Goal: Book appointment/travel/reservation

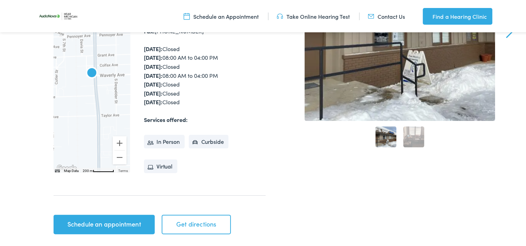
scroll to position [139, 0]
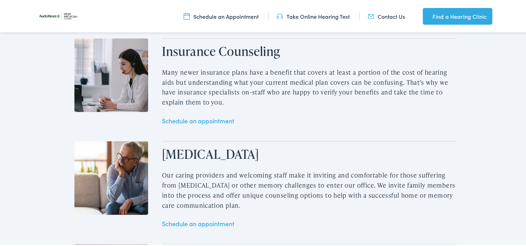
scroll to position [926, 0]
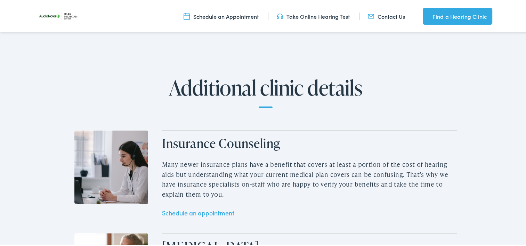
click at [384, 14] on link "Contact Us" at bounding box center [386, 15] width 37 height 8
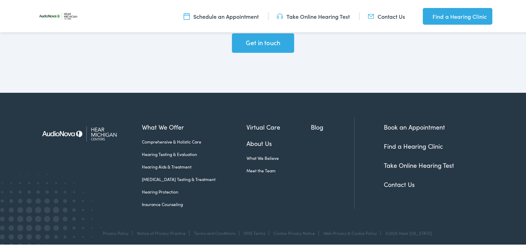
scroll to position [1587, 0]
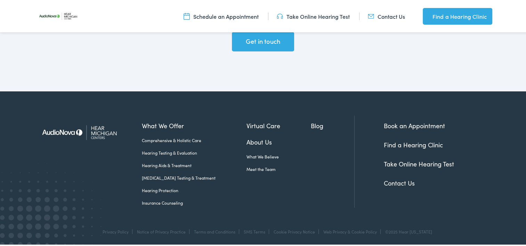
click at [415, 142] on link "Find a Hearing Clinic" at bounding box center [413, 143] width 59 height 9
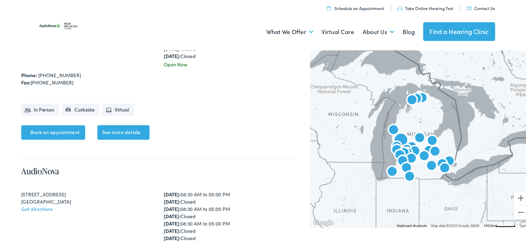
scroll to position [974, 0]
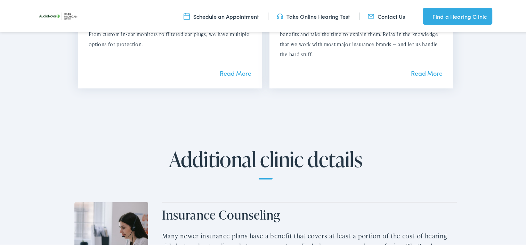
scroll to position [730, 0]
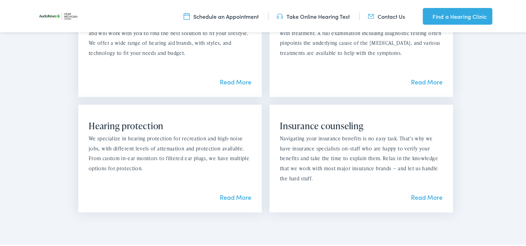
click at [193, 14] on link "Schedule an Appointment" at bounding box center [221, 15] width 75 height 8
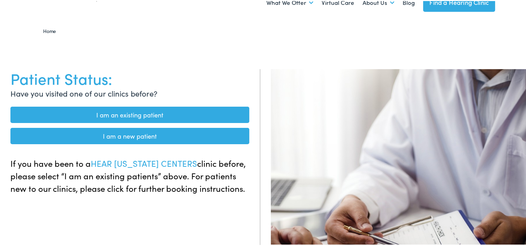
scroll to position [35, 0]
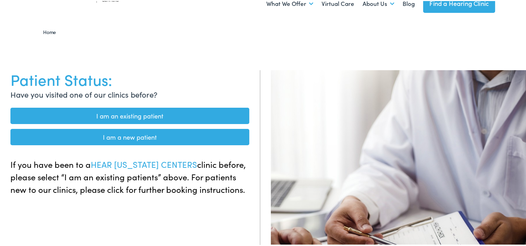
click at [119, 134] on link "I am a new patient" at bounding box center [129, 136] width 239 height 16
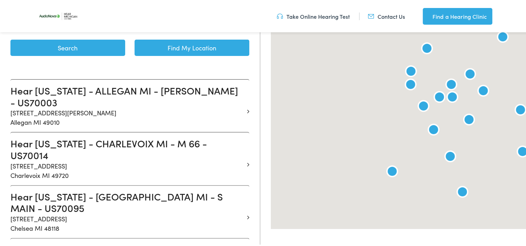
scroll to position [174, 0]
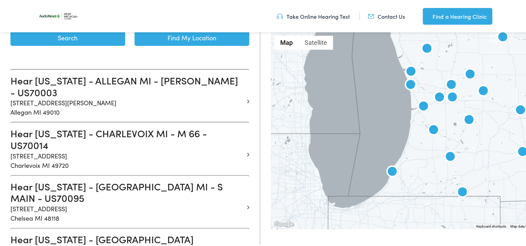
click at [409, 84] on img at bounding box center [410, 84] width 17 height 17
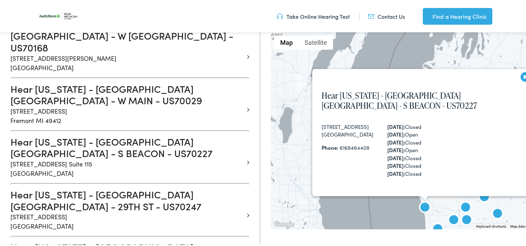
scroll to position [390, 0]
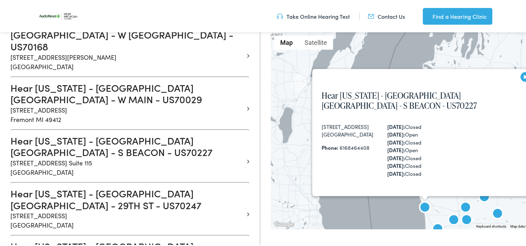
click at [421, 209] on img at bounding box center [425, 207] width 17 height 17
click at [520, 87] on button "Close" at bounding box center [523, 78] width 17 height 17
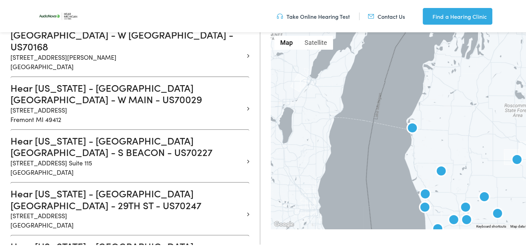
click at [413, 129] on img at bounding box center [412, 128] width 17 height 17
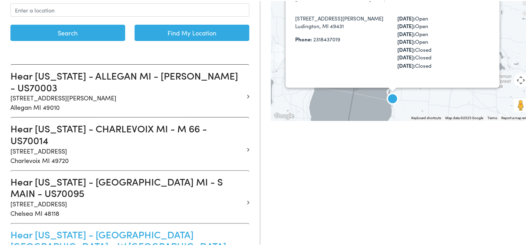
scroll to position [25, 0]
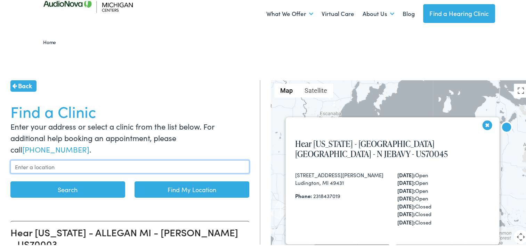
click at [92, 161] on input "text" at bounding box center [129, 165] width 239 height 13
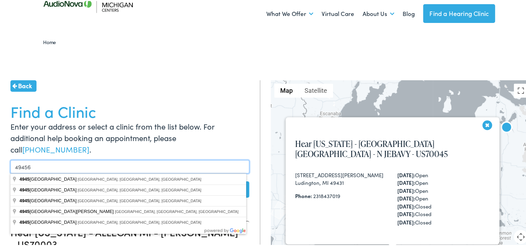
type input "49456"
click at [10, 180] on button "Search" at bounding box center [67, 188] width 115 height 16
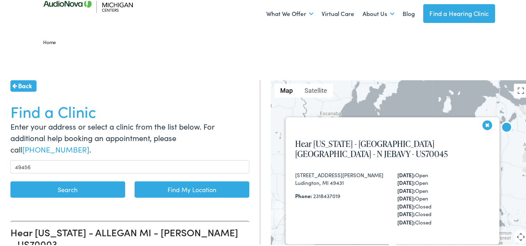
click at [84, 188] on button "Search" at bounding box center [67, 188] width 115 height 16
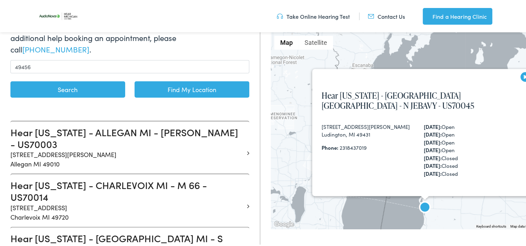
scroll to position [129, 0]
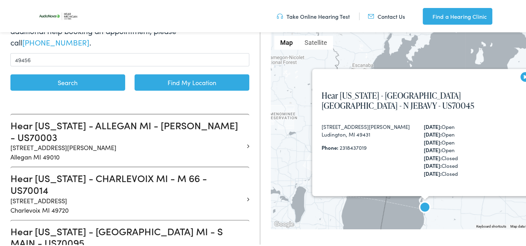
click at [57, 83] on button "Search" at bounding box center [67, 81] width 115 height 16
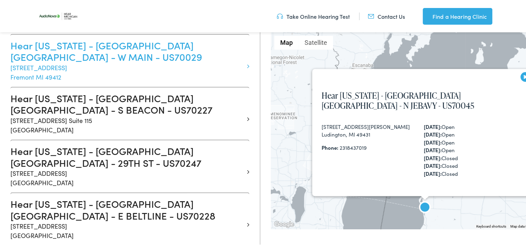
scroll to position [407, 0]
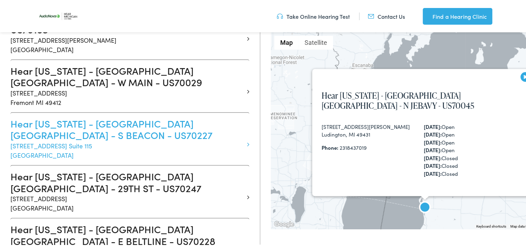
click at [36, 117] on h3 "Hear Michigan - GRAND HAVEN MI - S BEACON - US70227" at bounding box center [127, 128] width 234 height 23
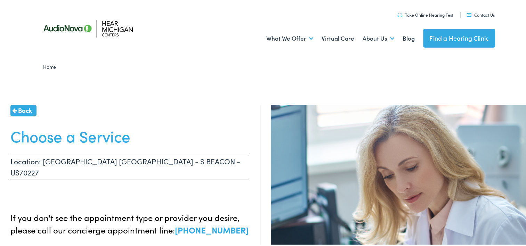
scroll to position [35, 0]
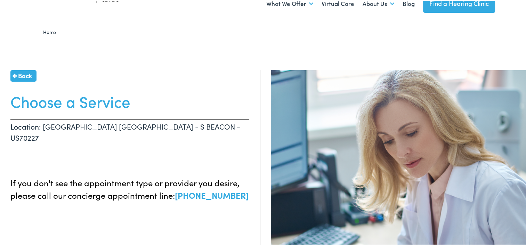
click at [24, 80] on link "Back" at bounding box center [23, 74] width 26 height 11
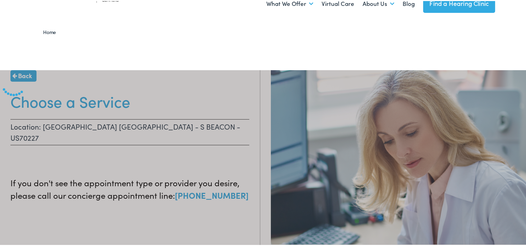
click at [25, 78] on div at bounding box center [265, 199] width 531 height 260
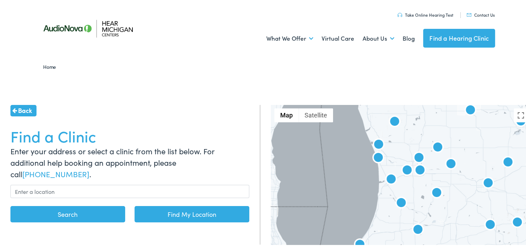
click at [25, 106] on span "Back" at bounding box center [25, 109] width 14 height 9
